Goal: Information Seeking & Learning: Check status

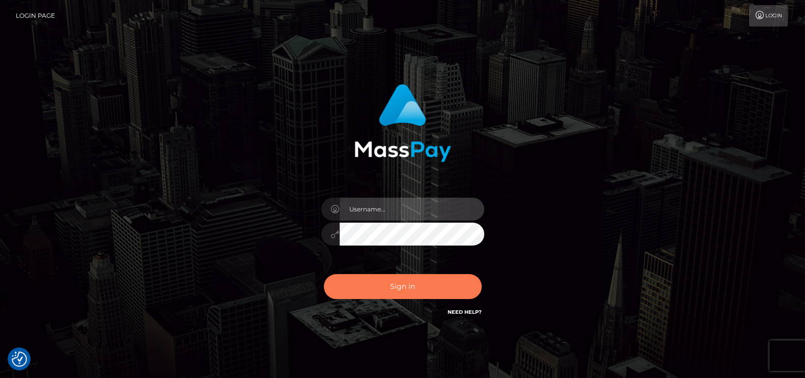
type input "petros.kidane"
click at [422, 289] on button "Sign in" at bounding box center [403, 286] width 158 height 25
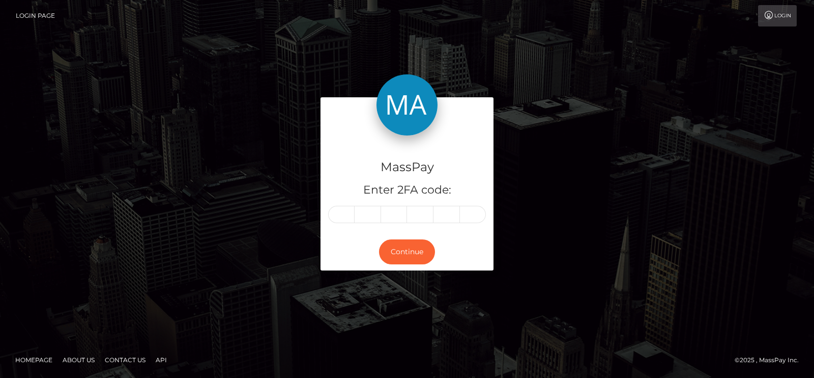
click at [674, 227] on div "MassPay Enter 2FA code: Continue" at bounding box center [407, 188] width 580 height 183
click at [342, 211] on input "text" at bounding box center [341, 214] width 26 height 17
click at [341, 213] on input "text" at bounding box center [341, 214] width 26 height 17
paste input "4"
type input "4"
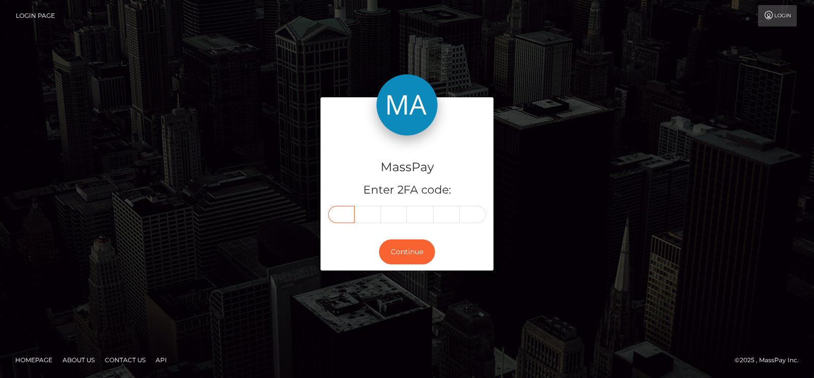
type input "5"
type input "9"
type input "3"
type input "5"
type input "2"
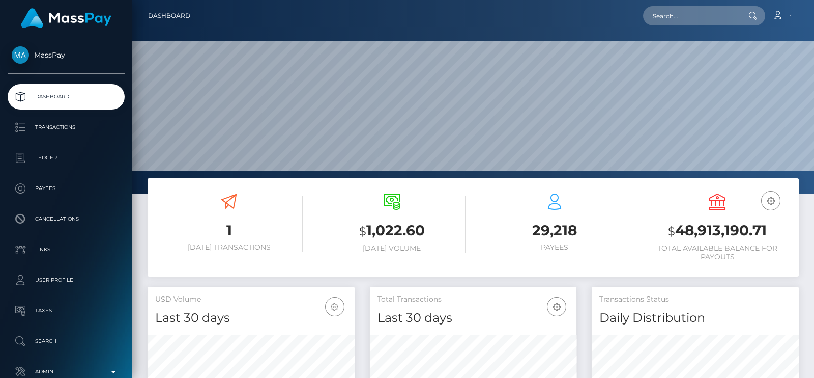
scroll to position [180, 207]
click at [657, 17] on input "text" at bounding box center [691, 15] width 96 height 19
paste input "459352"
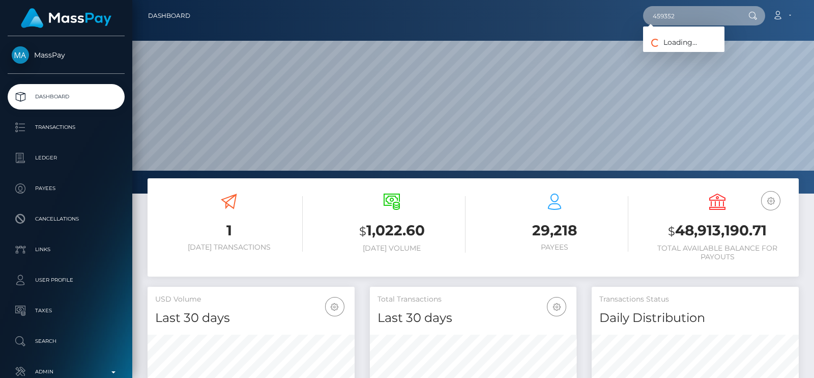
type input "V"
paste input "joehopkins58@gmail.com"
type input "joehopkins58@gmail.com"
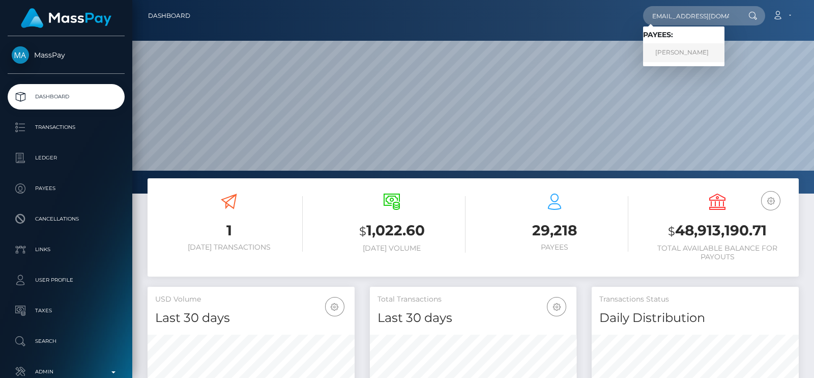
click at [690, 49] on link "joe hopkins" at bounding box center [683, 52] width 81 height 19
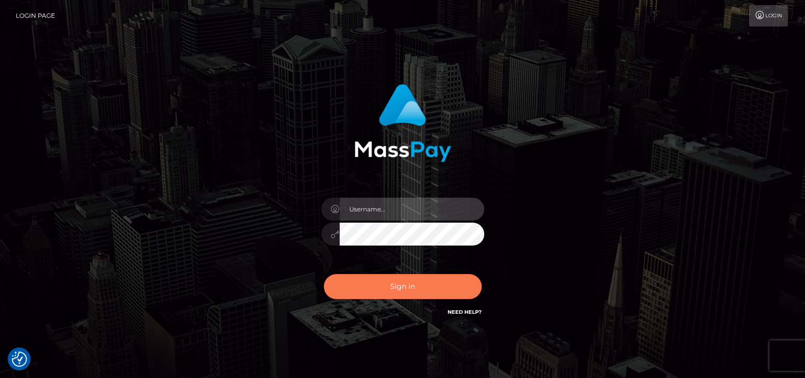
type input "petros.[PERSON_NAME]"
click at [367, 275] on button "Sign in" at bounding box center [403, 286] width 158 height 25
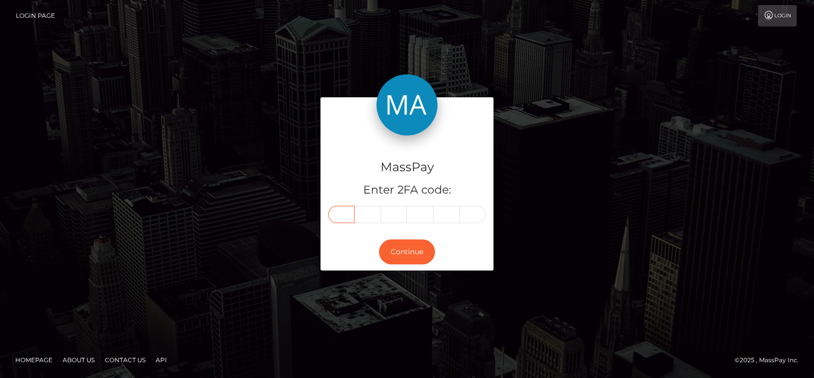
paste input "2"
type input "2"
type input "1"
type input "2"
type input "1"
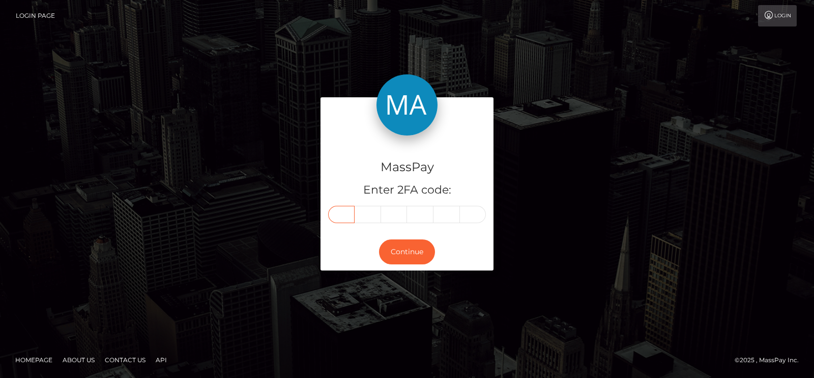
type input "9"
type input "3"
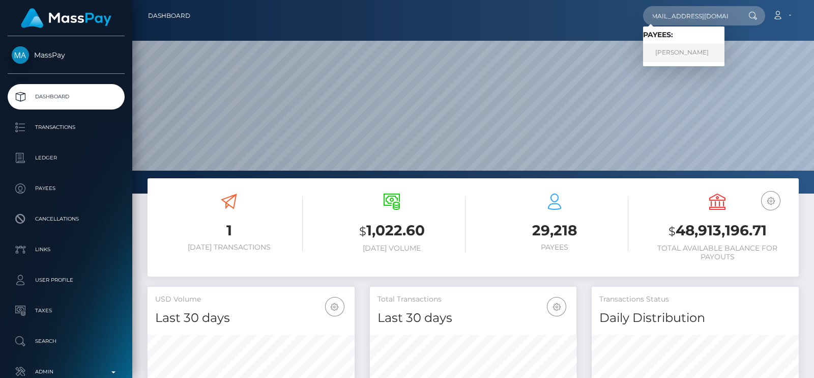
type input "[EMAIL_ADDRESS][DOMAIN_NAME]"
click at [672, 46] on link "[PERSON_NAME]" at bounding box center [683, 52] width 81 height 19
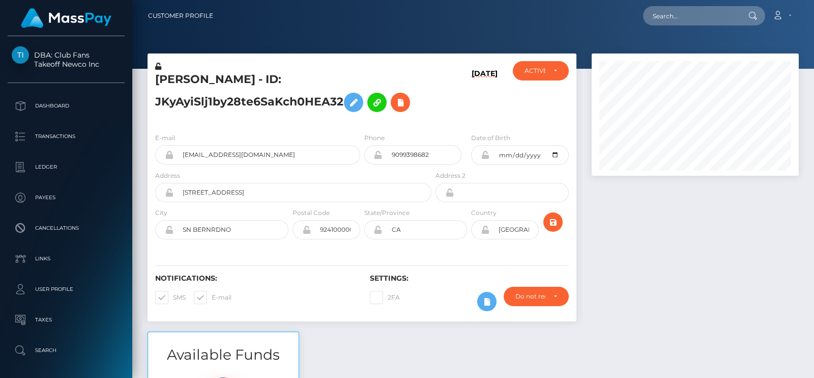
scroll to position [122, 207]
click at [575, 16] on div "Loading... Loading... Account Edit Profile Logout" at bounding box center [509, 15] width 577 height 21
click at [657, 21] on input "text" at bounding box center [691, 15] width 96 height 19
paste input "nishi26111989@gmail.com"
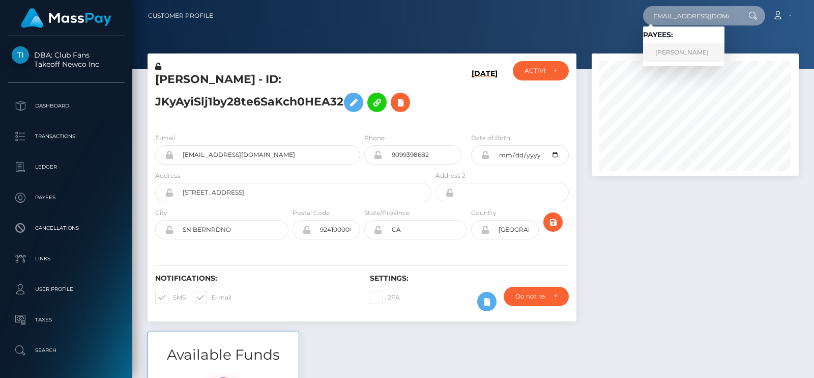
type input "nishi26111989@gmail.com"
click at [668, 50] on link "Nishita Chakrabarty" at bounding box center [683, 52] width 81 height 19
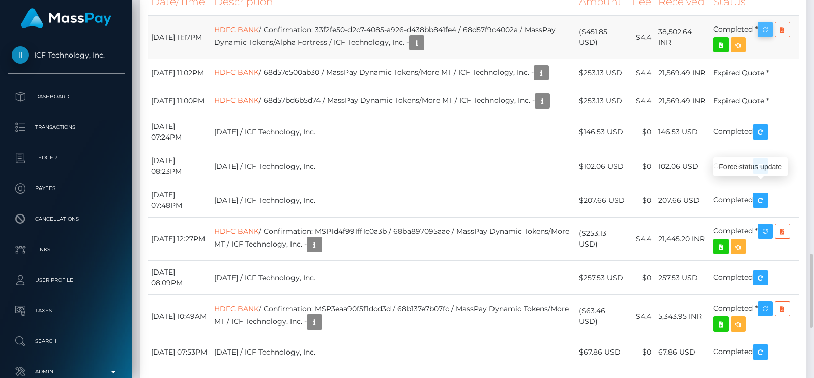
scroll to position [122, 207]
click at [770, 36] on icon "button" at bounding box center [765, 29] width 12 height 13
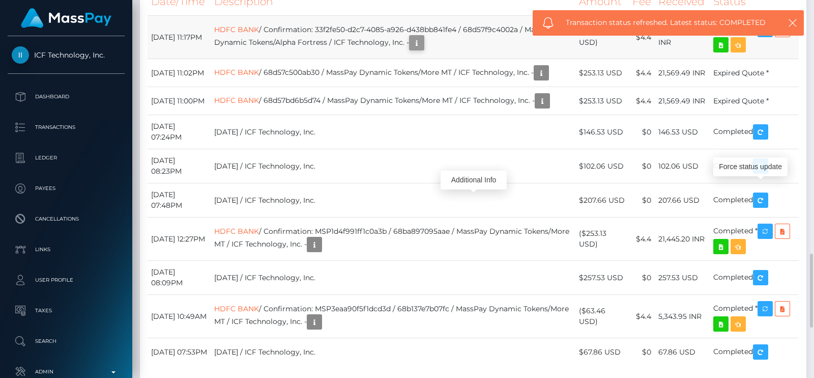
click at [423, 49] on icon "button" at bounding box center [417, 43] width 12 height 13
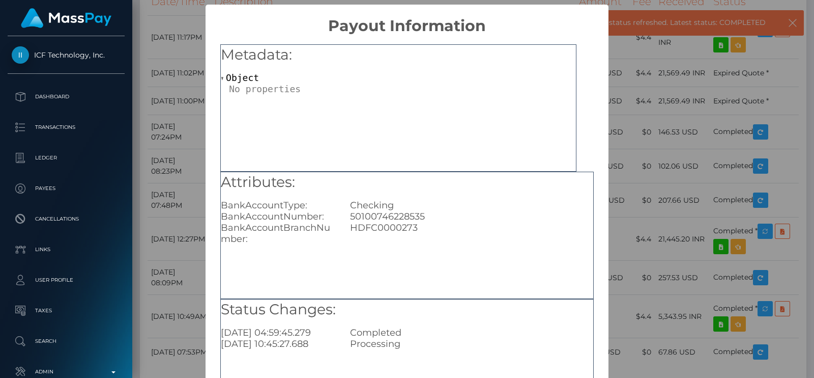
scroll to position [106, 0]
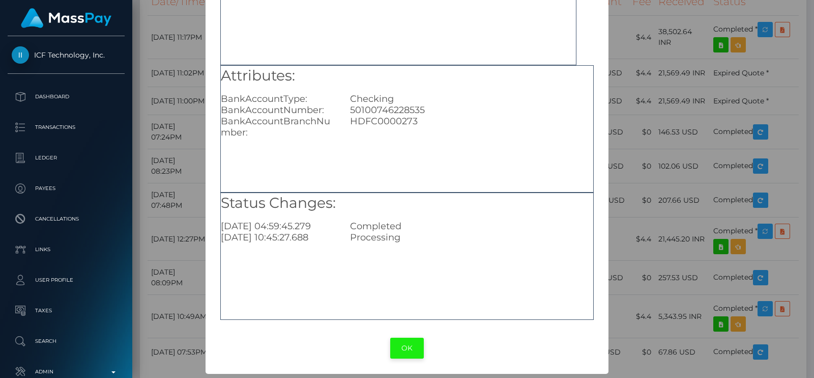
click at [397, 350] on button "OK" at bounding box center [407, 347] width 34 height 21
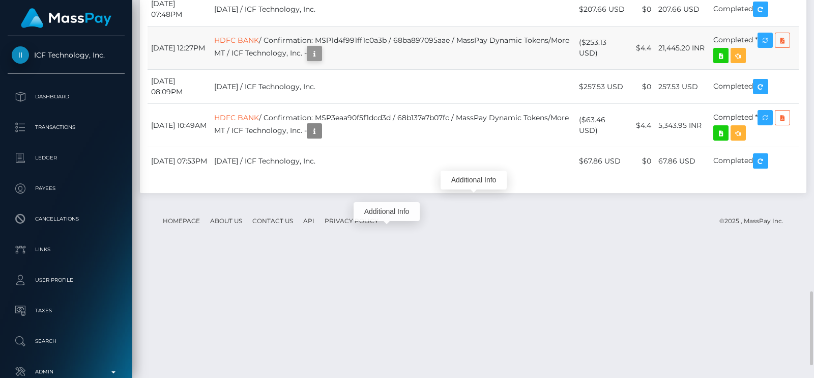
scroll to position [122, 207]
click at [321, 60] on icon "button" at bounding box center [314, 53] width 12 height 13
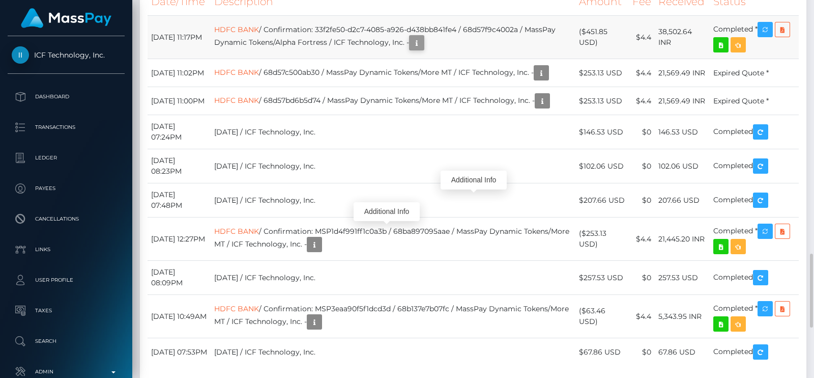
click at [423, 49] on icon "button" at bounding box center [417, 43] width 12 height 13
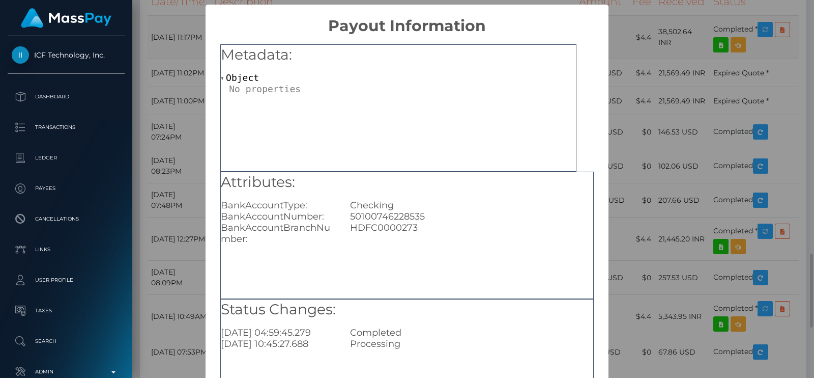
scroll to position [0, 0]
click at [389, 217] on div "50100746228535" at bounding box center [471, 216] width 259 height 11
copy div "50100746228535"
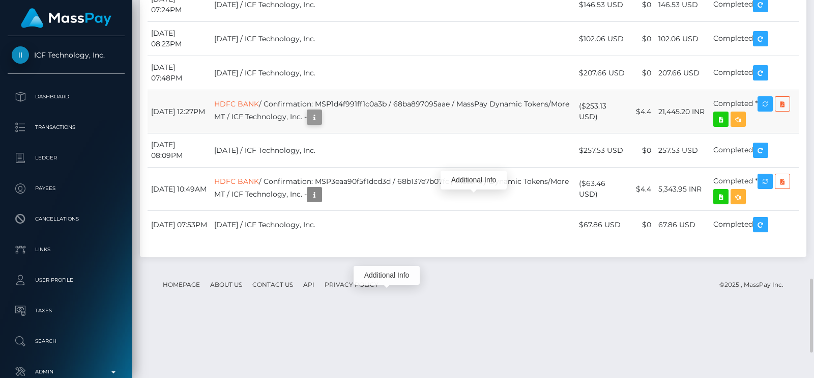
scroll to position [122, 207]
click at [321, 124] on icon "button" at bounding box center [314, 117] width 12 height 13
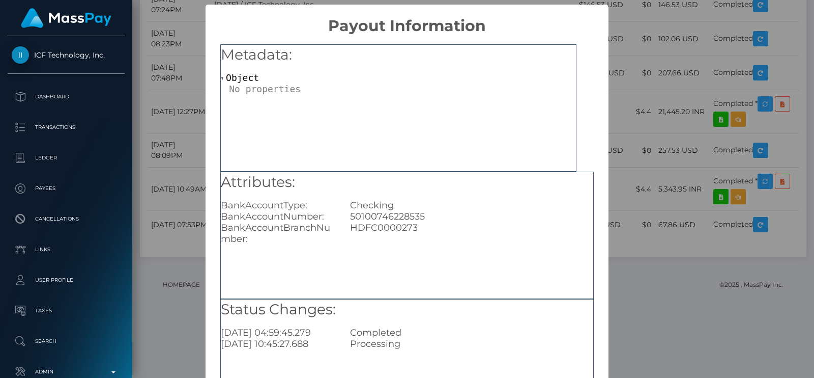
click at [392, 226] on div "HDFC0000273" at bounding box center [471, 233] width 259 height 22
copy div "HDFC0000273"
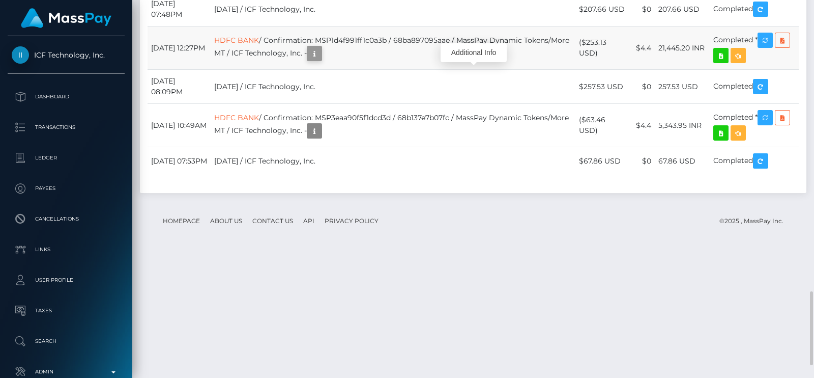
click at [322, 61] on button "button" at bounding box center [314, 53] width 15 height 15
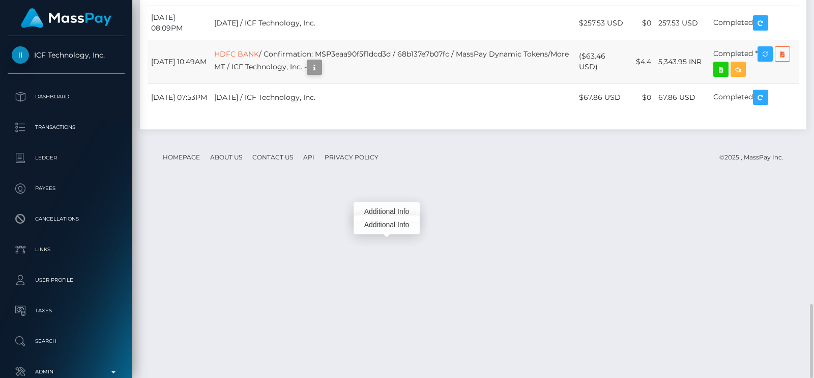
click at [321, 74] on icon "button" at bounding box center [314, 67] width 12 height 13
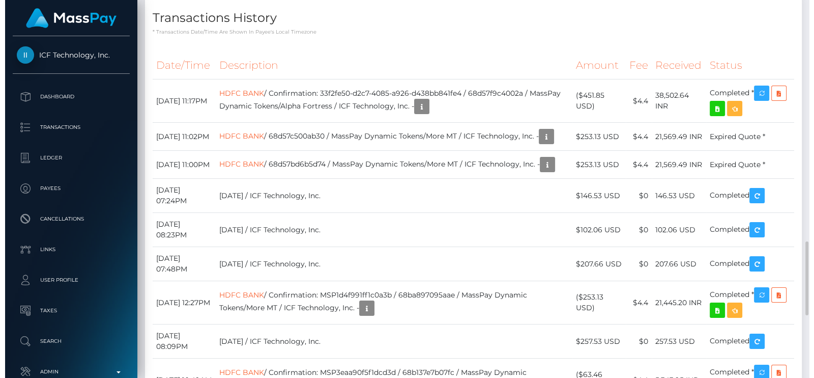
scroll to position [508736, 508655]
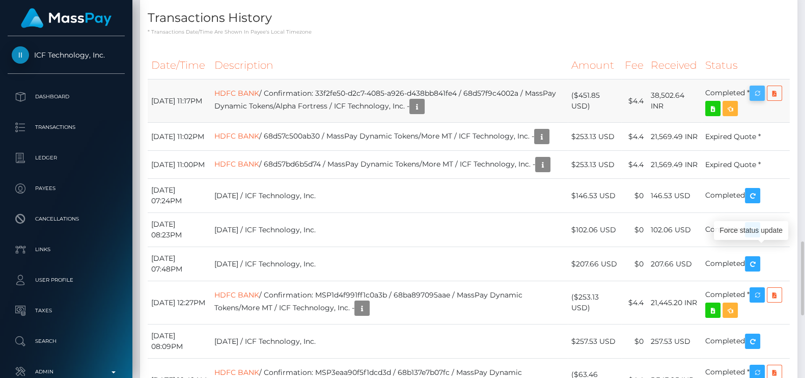
click at [761, 100] on icon "button" at bounding box center [757, 93] width 12 height 13
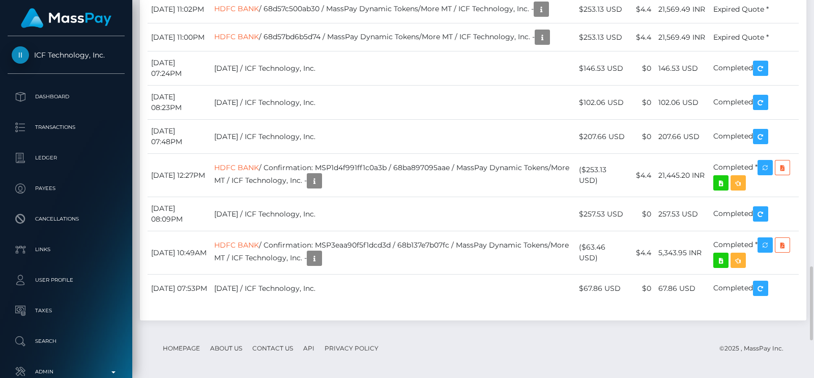
scroll to position [122, 207]
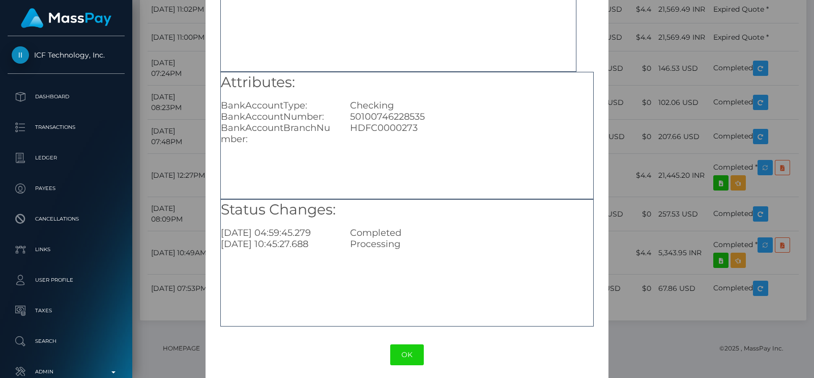
scroll to position [106, 0]
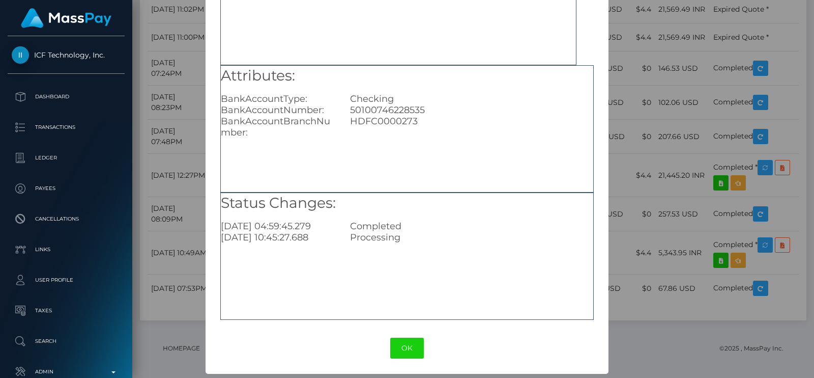
click at [421, 338] on div "OK No Cancel" at bounding box center [407, 347] width 403 height 31
click at [412, 337] on button "OK" at bounding box center [407, 347] width 34 height 21
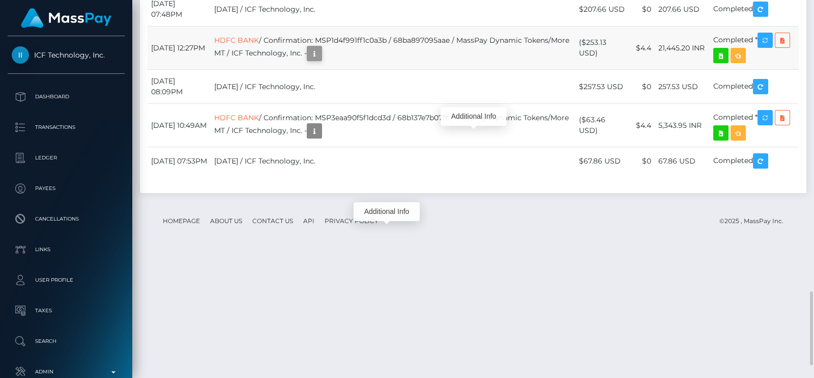
scroll to position [122, 207]
click at [321, 60] on icon "button" at bounding box center [314, 53] width 12 height 13
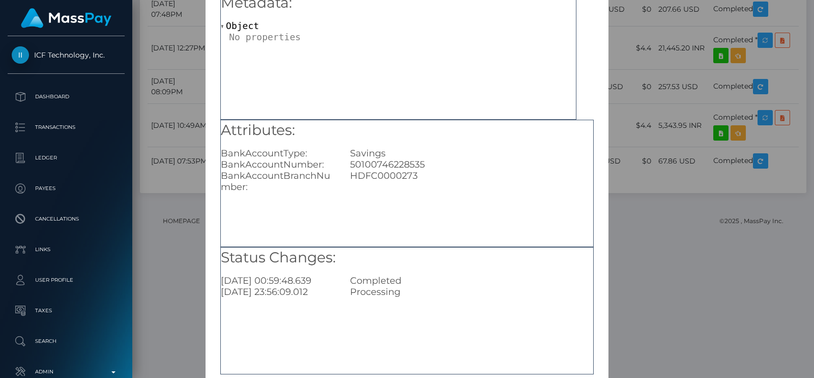
scroll to position [106, 0]
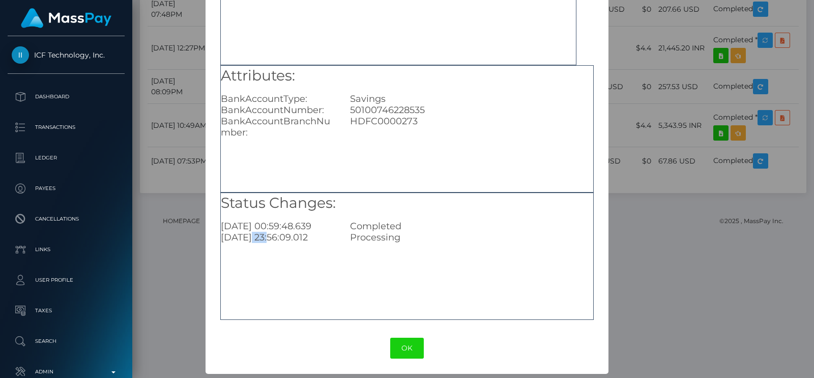
drag, startPoint x: 252, startPoint y: 233, endPoint x: 272, endPoint y: 233, distance: 19.8
click at [272, 233] on div "2025-09-04 23:56:09.012" at bounding box center [277, 237] width 129 height 11
drag, startPoint x: 249, startPoint y: 223, endPoint x: 270, endPoint y: 233, distance: 23.2
click at [264, 223] on div "2025-09-05 00:59:48.639" at bounding box center [277, 225] width 129 height 11
click at [410, 346] on button "OK" at bounding box center [407, 347] width 34 height 21
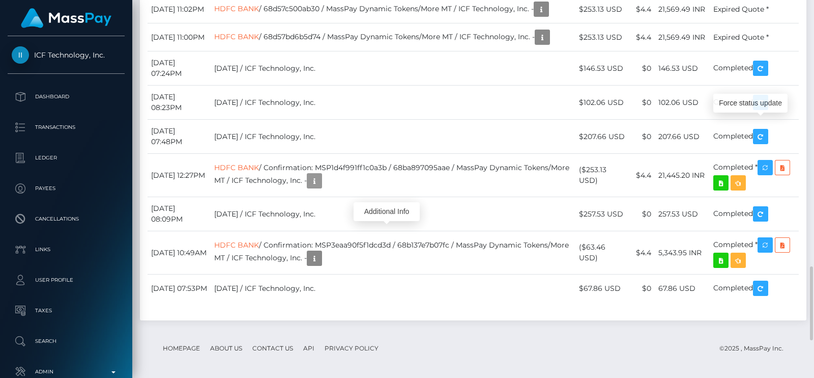
scroll to position [122, 207]
